Goal: Information Seeking & Learning: Learn about a topic

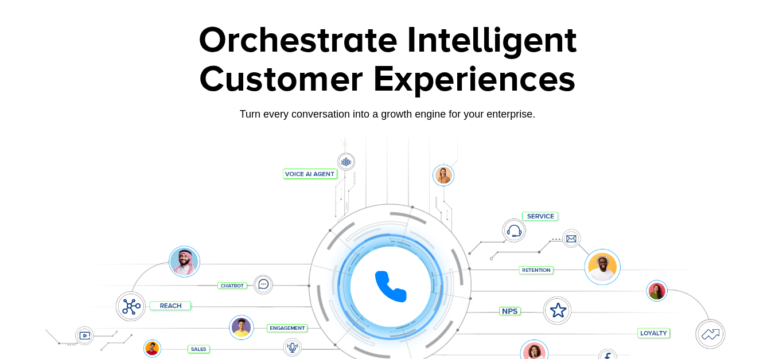
scroll to position [76, 0]
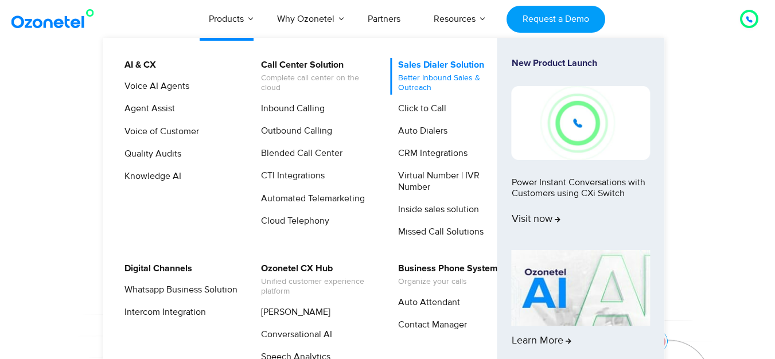
click at [448, 66] on link "Sales Dialer Solution Better Inbound Sales & Outreach" at bounding box center [452, 76] width 122 height 37
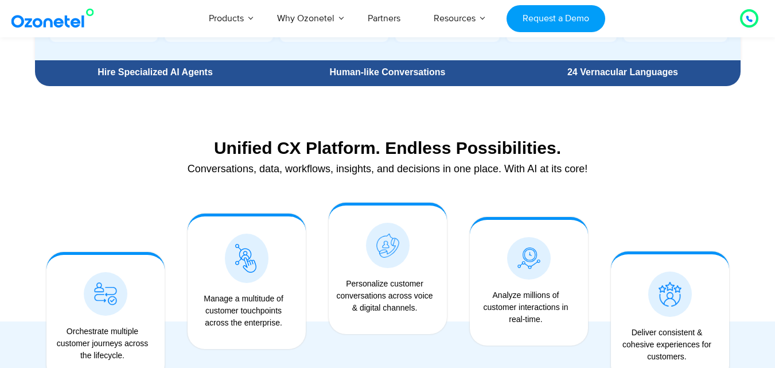
scroll to position [842, 0]
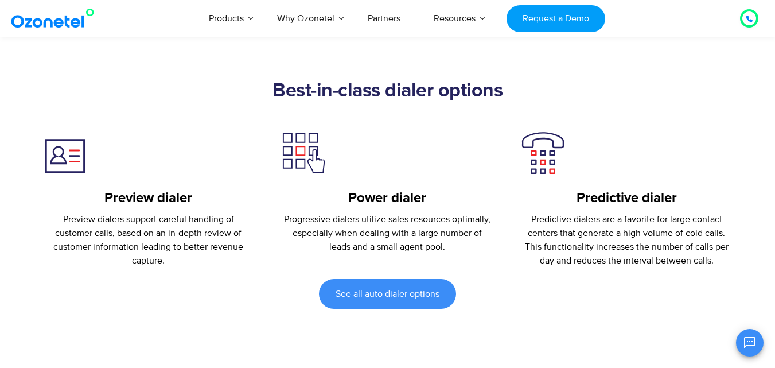
scroll to position [1607, 0]
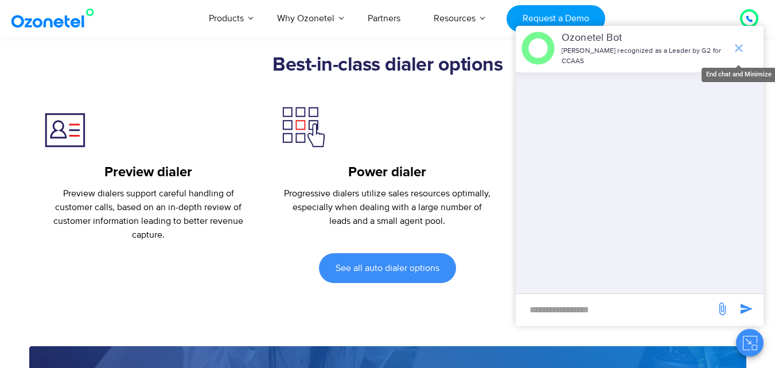
click at [742, 44] on icon "end chat or minimize" at bounding box center [739, 48] width 14 height 14
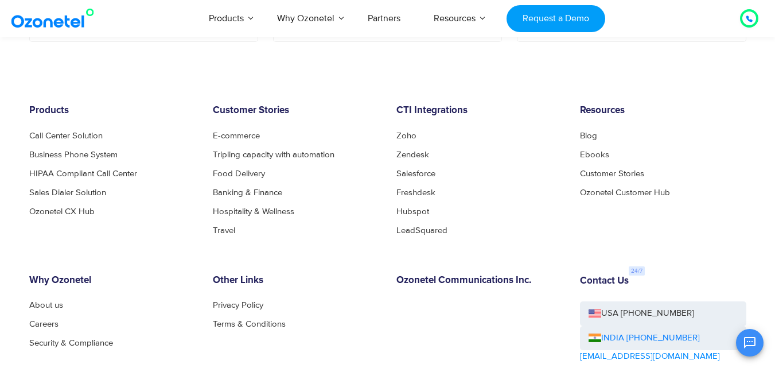
scroll to position [4628, 0]
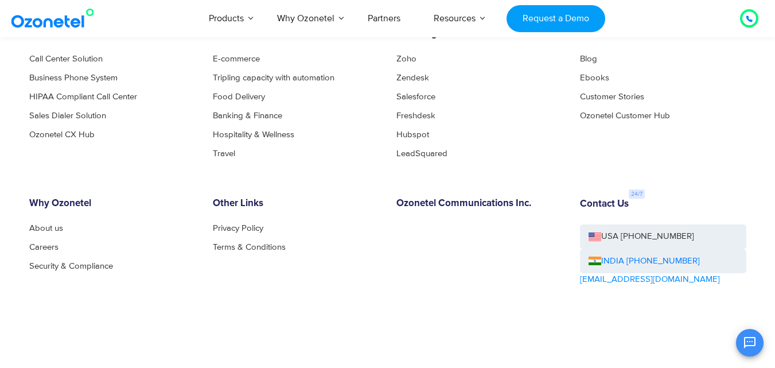
click at [751, 18] on icon at bounding box center [749, 18] width 7 height 7
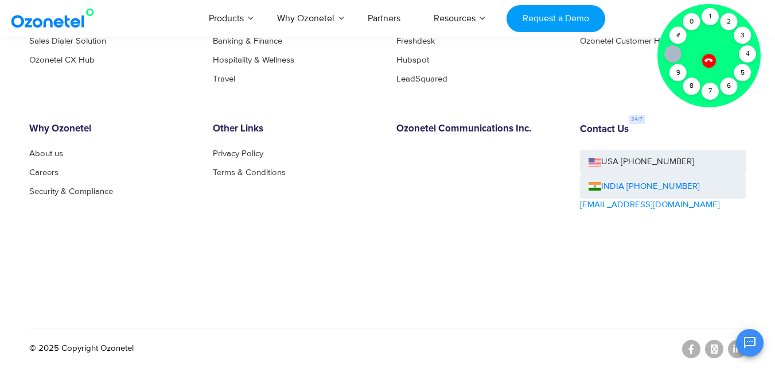
scroll to position [4705, 0]
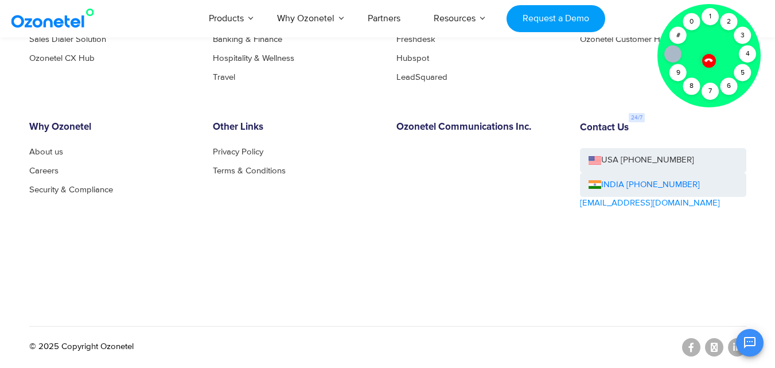
click at [706, 59] on icon at bounding box center [709, 60] width 10 height 10
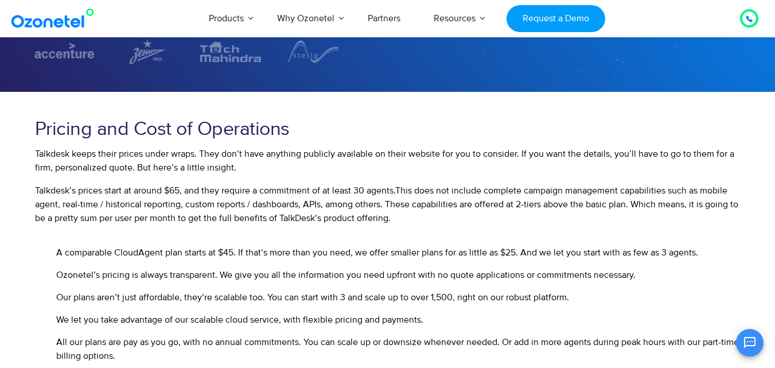
scroll to position [306, 0]
